Goal: Browse casually

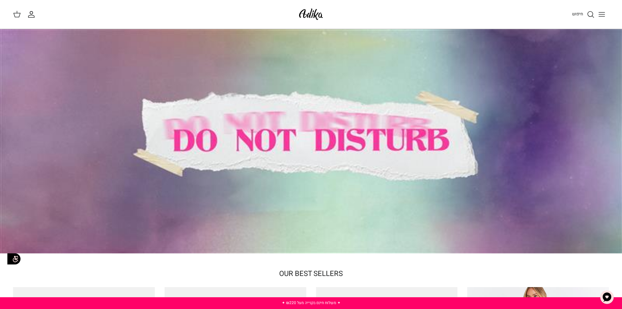
click at [600, 15] on icon "Toggle menu" at bounding box center [602, 14] width 8 height 8
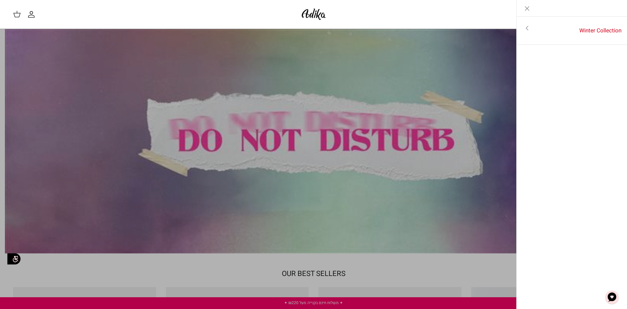
click at [528, 7] on icon "Close" at bounding box center [527, 9] width 8 height 8
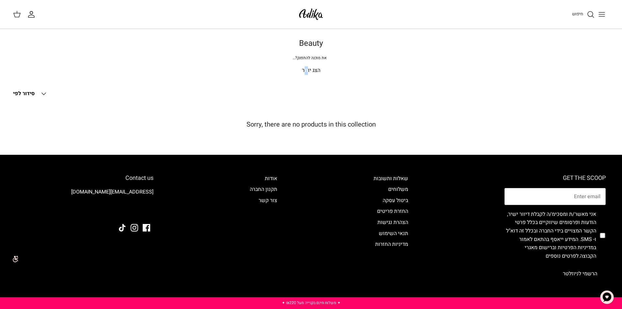
click at [306, 70] on p "הצג יותר" at bounding box center [311, 70] width 457 height 8
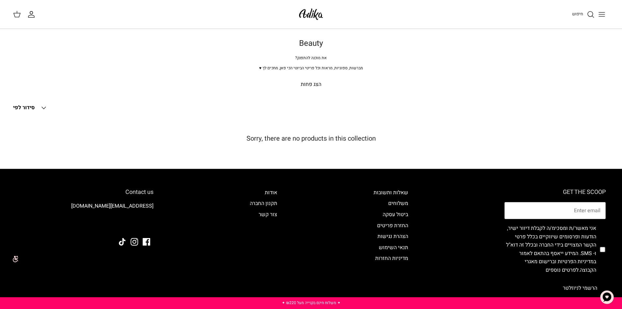
click at [305, 86] on p "הצג פחות" at bounding box center [311, 84] width 457 height 8
